Goal: Task Accomplishment & Management: Use online tool/utility

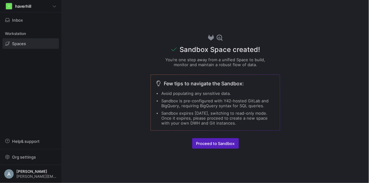
click at [180, 60] on p "You’re one step away from a unified Space to build, monitor and maintain a robu…" at bounding box center [215, 62] width 115 height 10
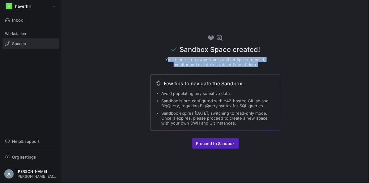
click at [180, 60] on p "You’re one step away from a unified Space to build, monitor and maintain a robu…" at bounding box center [215, 62] width 115 height 10
click at [188, 61] on p "You’re one step away from a unified Space to build, monitor and maintain a robu…" at bounding box center [215, 62] width 115 height 10
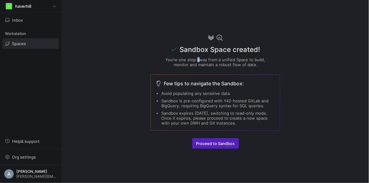
click at [188, 61] on p "You’re one step away from a unified Space to build, monitor and maintain a robu…" at bounding box center [215, 62] width 115 height 10
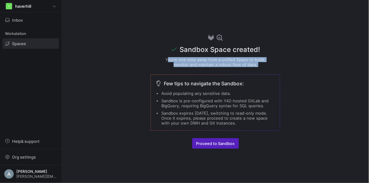
click at [188, 61] on p "You’re one step away from a unified Space to build, monitor and maintain a robu…" at bounding box center [215, 62] width 115 height 10
click at [191, 63] on p "You’re one step away from a unified Space to build, monitor and maintain a robu…" at bounding box center [215, 62] width 115 height 10
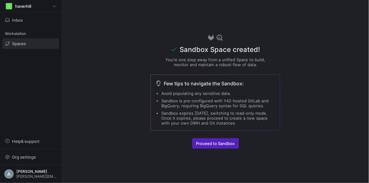
click at [187, 86] on span "Few tips to navigate the Sandbox:" at bounding box center [204, 83] width 80 height 7
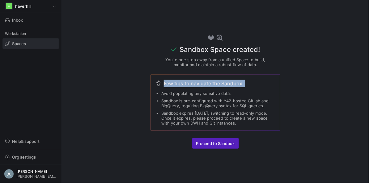
click at [187, 86] on span "Few tips to navigate the Sandbox:" at bounding box center [204, 83] width 80 height 7
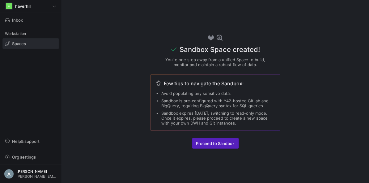
click at [189, 92] on li "Avoid populating any sensitive data." at bounding box center [219, 93] width 114 height 5
click at [190, 101] on li "Sandbox is pre-configured with Y42-hosted GitLab and BigQuery, requiring BigQue…" at bounding box center [219, 103] width 114 height 10
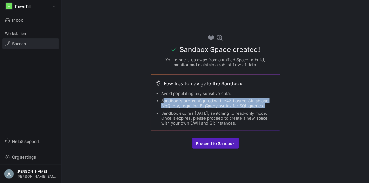
click at [190, 101] on li "Sandbox is pre-configured with Y42-hosted GitLab and BigQuery, requiring BigQue…" at bounding box center [219, 103] width 114 height 10
click at [189, 106] on li "Sandbox is pre-configured with Y42-hosted GitLab and BigQuery, requiring BigQue…" at bounding box center [219, 103] width 114 height 10
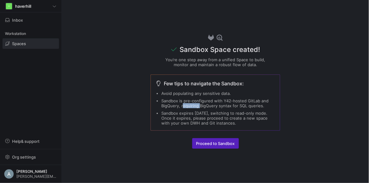
click at [189, 106] on li "Sandbox is pre-configured with Y42-hosted GitLab and BigQuery, requiring BigQue…" at bounding box center [219, 103] width 114 height 10
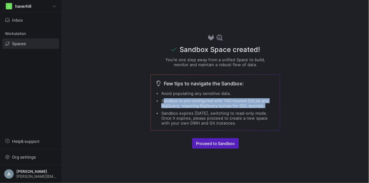
click at [189, 106] on li "Sandbox is pre-configured with Y42-hosted GitLab and BigQuery, requiring BigQue…" at bounding box center [219, 103] width 114 height 10
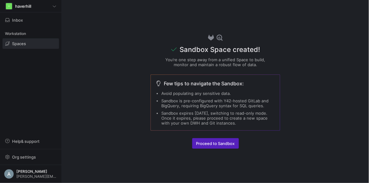
click at [188, 112] on li "Sandbox expires [DATE], switching to read-only mode. Once it expires, please pr…" at bounding box center [219, 118] width 114 height 15
click at [188, 118] on li "Sandbox expires [DATE], switching to read-only mode. Once it expires, please pr…" at bounding box center [219, 118] width 114 height 15
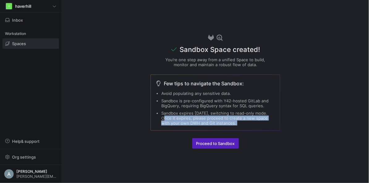
click at [188, 118] on li "Sandbox expires [DATE], switching to read-only mode. Once it expires, please pr…" at bounding box center [219, 118] width 114 height 15
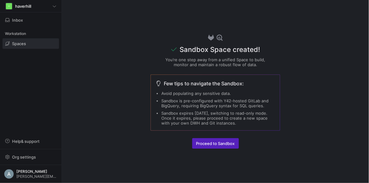
click at [186, 115] on li "Sandbox expires [DATE], switching to read-only mode. Once it expires, please pr…" at bounding box center [219, 118] width 114 height 15
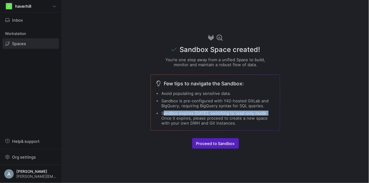
click at [186, 115] on li "Sandbox expires [DATE], switching to read-only mode. Once it expires, please pr…" at bounding box center [219, 118] width 114 height 15
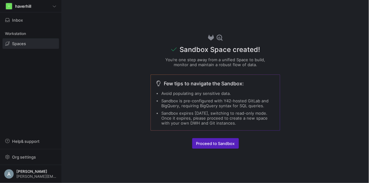
click at [186, 104] on li "Sandbox is pre-configured with Y42-hosted GitLab and BigQuery, requiring BigQue…" at bounding box center [219, 103] width 114 height 10
click at [188, 118] on li "Sandbox expires [DATE], switching to read-only mode. Once it expires, please pr…" at bounding box center [219, 118] width 114 height 15
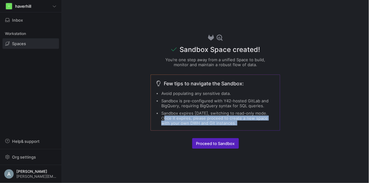
click at [188, 118] on li "Sandbox expires [DATE], switching to read-only mode. Once it expires, please pr…" at bounding box center [219, 118] width 114 height 15
click at [188, 119] on li "Sandbox expires [DATE], switching to read-only mode. Once it expires, please pr…" at bounding box center [219, 118] width 114 height 15
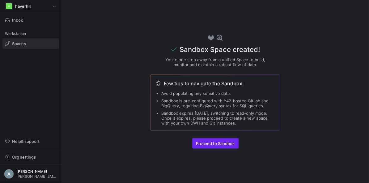
click at [214, 145] on span "Proceed to Sandbox" at bounding box center [216, 143] width 39 height 5
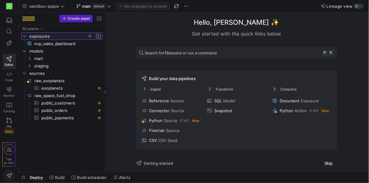
click at [24, 37] on icon "Press SPACE to select this row." at bounding box center [24, 36] width 4 height 4
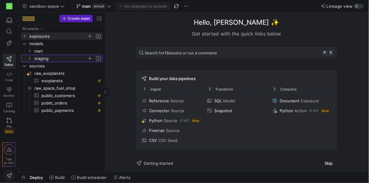
click at [49, 60] on span "staging" at bounding box center [60, 58] width 53 height 7
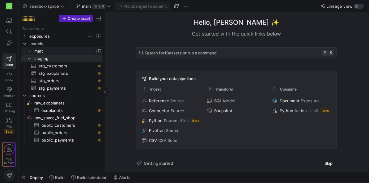
click at [50, 52] on span "mart" at bounding box center [60, 51] width 53 height 7
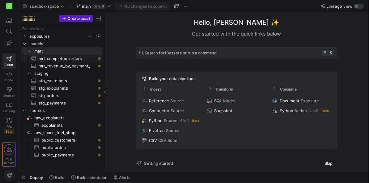
click at [51, 58] on span "mrt_completed_orders​​​​​​​​​​" at bounding box center [67, 58] width 57 height 7
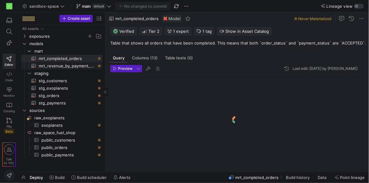
click at [54, 66] on span "mrt_revenue_by_payment_method​​​​​​​​​​" at bounding box center [67, 66] width 57 height 7
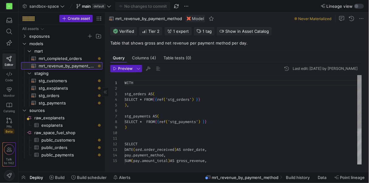
scroll to position [56, 0]
